Goal: Information Seeking & Learning: Stay updated

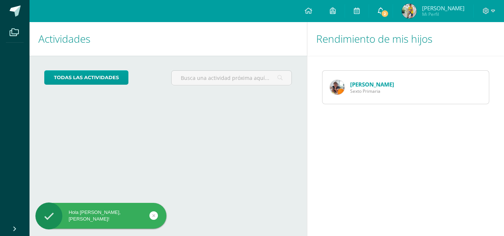
click at [387, 11] on span "2" at bounding box center [385, 14] width 8 height 8
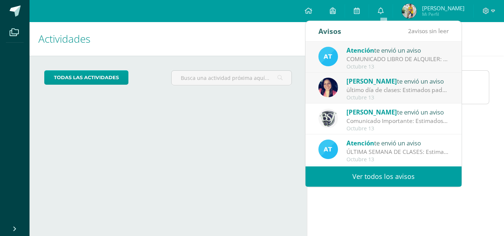
click at [382, 91] on div "ültimo día de clases: Estimados padres de familia, compartirmos este recordator…" at bounding box center [397, 90] width 103 height 8
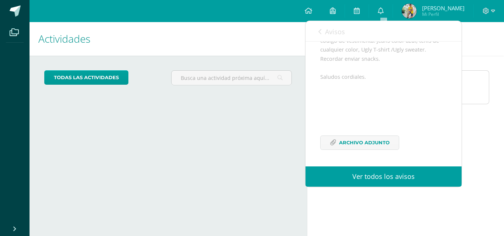
scroll to position [117, 0]
click at [368, 142] on span "Archivo Adjunto" at bounding box center [364, 143] width 51 height 14
click at [318, 31] on div "Avisos 1 avisos sin leer Avisos" at bounding box center [383, 31] width 156 height 21
click at [319, 32] on icon at bounding box center [319, 32] width 3 height 6
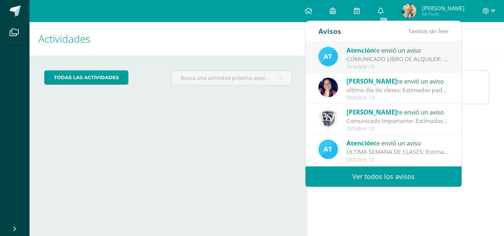
click at [372, 56] on div "COMUNICADO LIBRO DE ALQUILER: Estimados padres de familia, Les compartimos info…" at bounding box center [397, 59] width 103 height 8
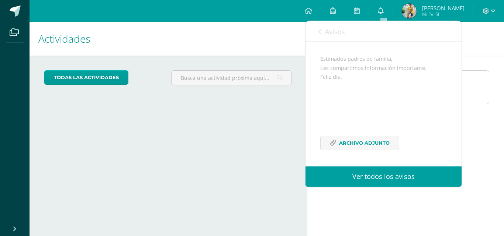
scroll to position [72, 0]
click at [363, 142] on span "Archivo Adjunto" at bounding box center [364, 143] width 51 height 14
click at [317, 29] on div "Avisos 0 avisos sin leer Avisos" at bounding box center [383, 31] width 156 height 21
click at [318, 33] on div "Avisos 0 avisos sin leer Avisos" at bounding box center [383, 31] width 156 height 21
click at [319, 31] on icon at bounding box center [319, 32] width 3 height 6
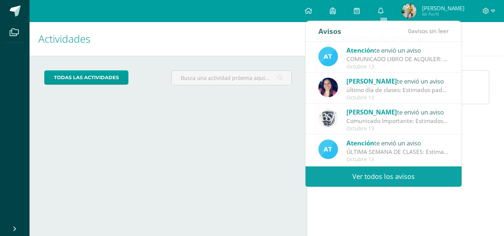
click at [269, 40] on h1 "Actividades" at bounding box center [168, 39] width 260 height 34
